Goal: Information Seeking & Learning: Learn about a topic

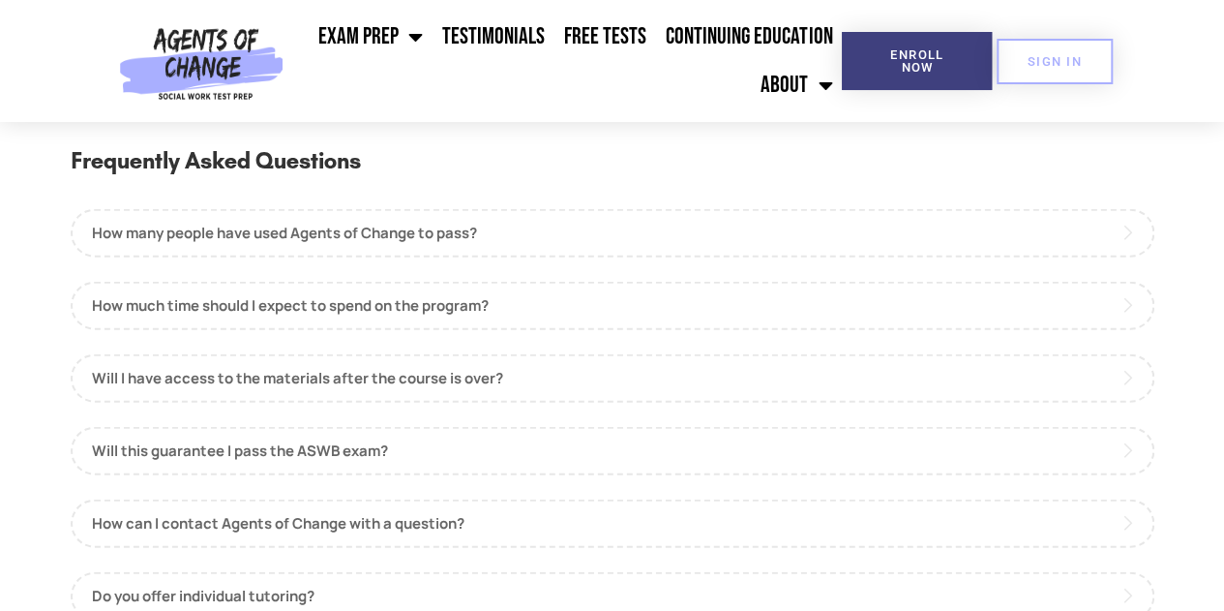
scroll to position [2245, 0]
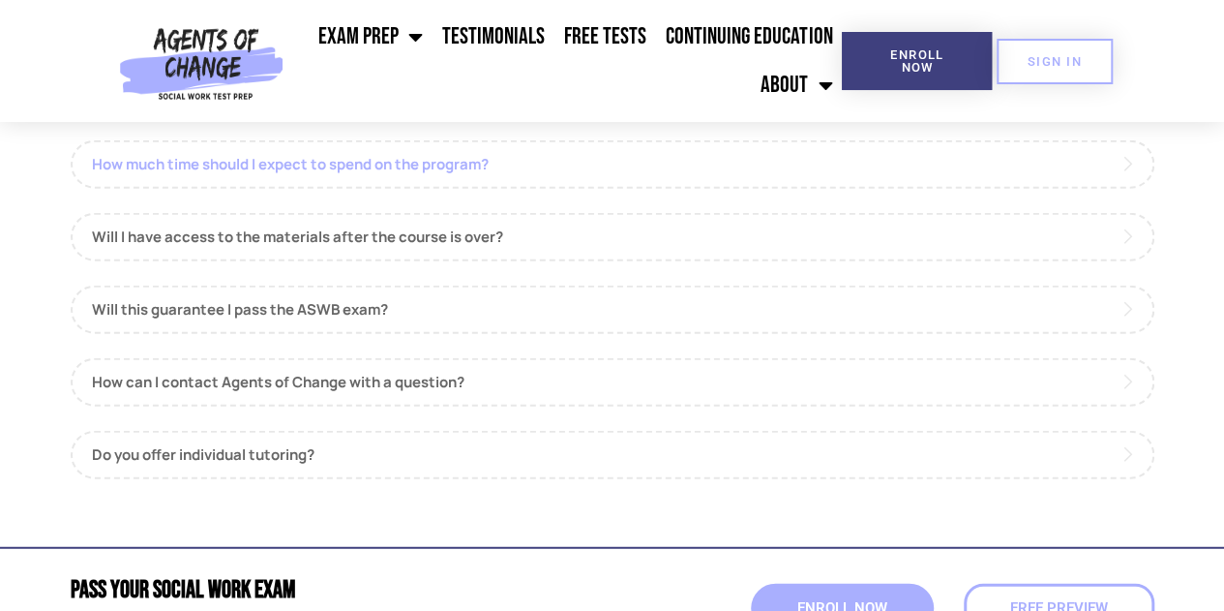
click at [511, 170] on link "How much time should I expect to spend on the program?" at bounding box center [613, 164] width 1084 height 48
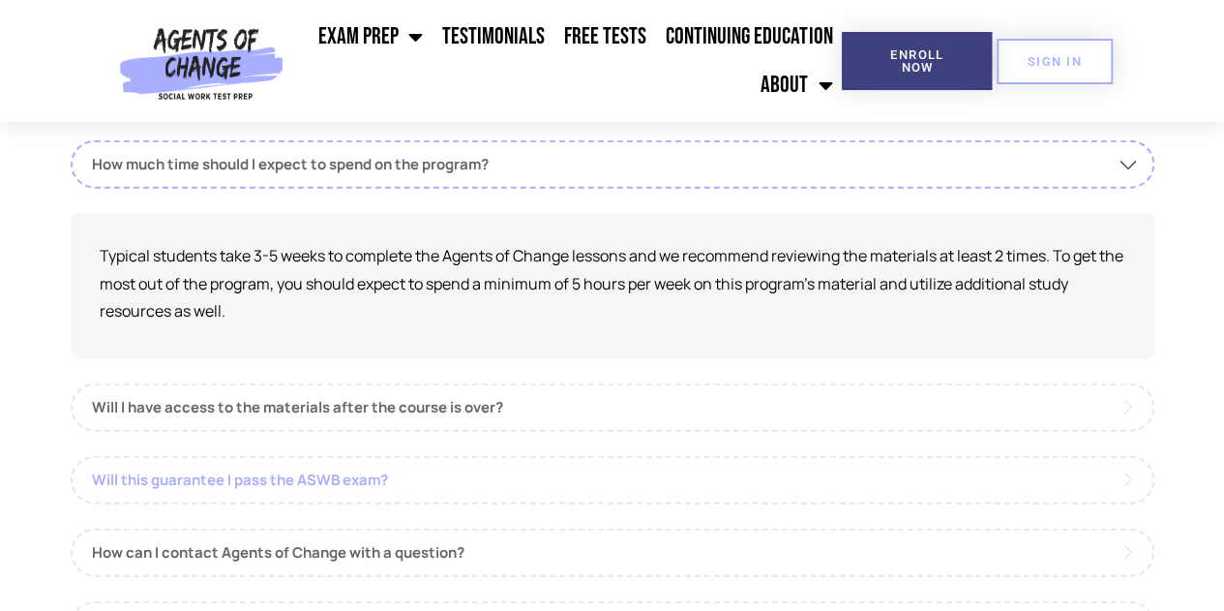
click at [421, 487] on link "Will this guarantee I pass the ASWB exam?" at bounding box center [613, 480] width 1084 height 48
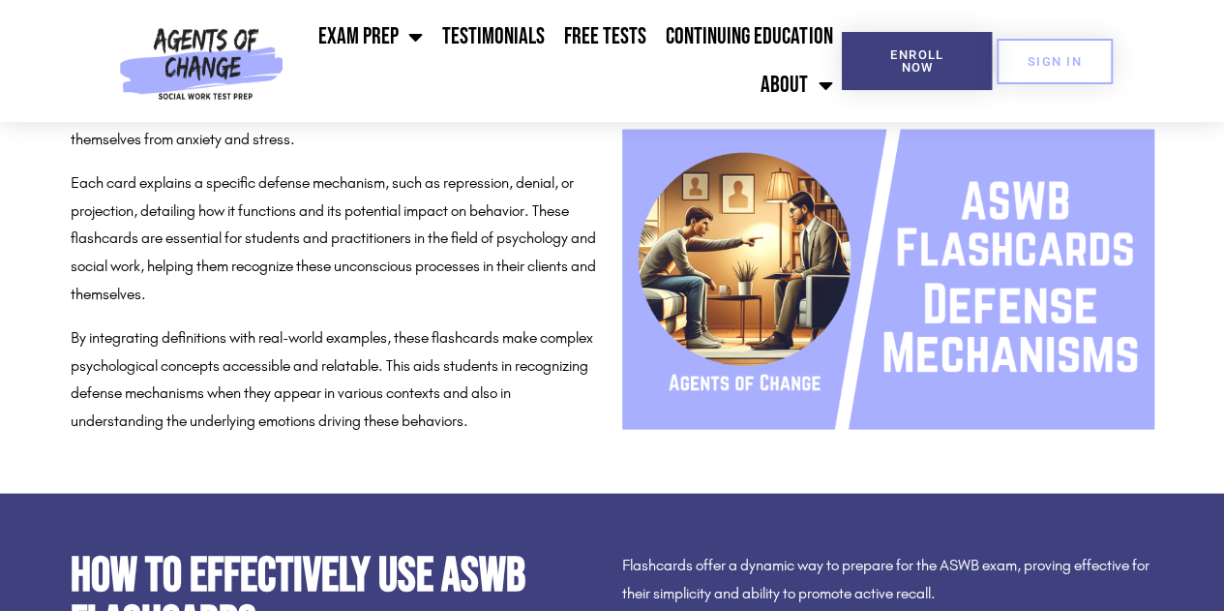
scroll to position [1883, 0]
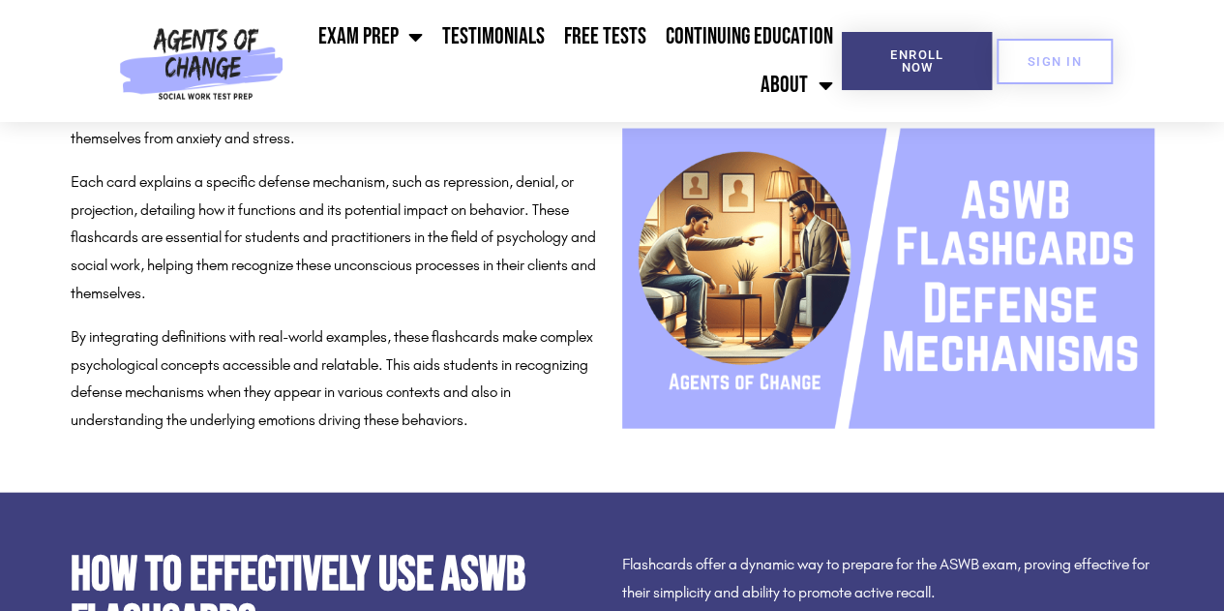
click at [795, 388] on img at bounding box center [888, 278] width 532 height 299
click at [626, 33] on link "Free Tests" at bounding box center [606, 37] width 102 height 48
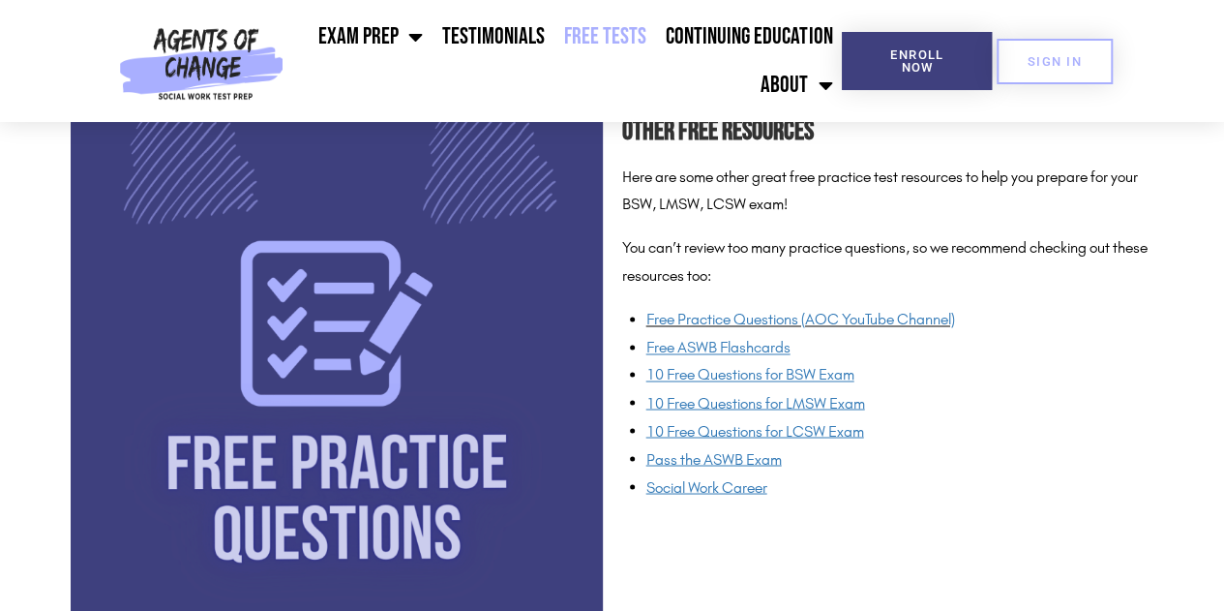
scroll to position [1453, 0]
click at [826, 318] on link "Free Practice Questions (AOC YouTube Channel)" at bounding box center [801, 318] width 309 height 18
